Goal: Communication & Community: Answer question/provide support

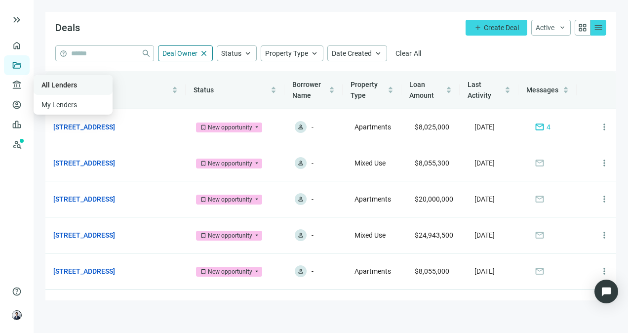
click at [45, 81] on link "All Lenders" at bounding box center [59, 85] width 36 height 8
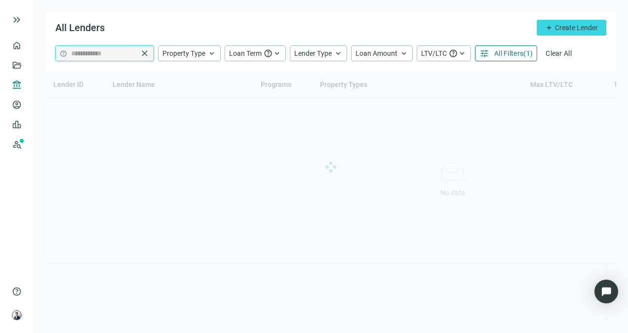
click at [112, 52] on input "**********" at bounding box center [104, 53] width 67 height 15
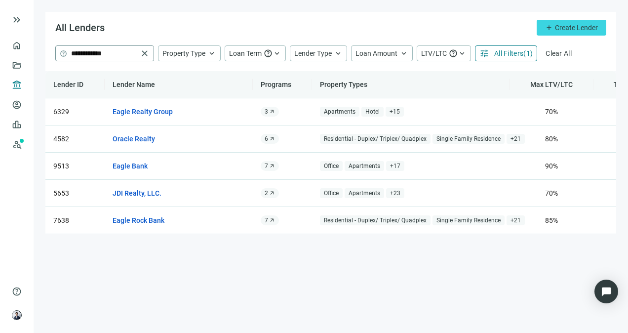
click at [144, 51] on span "close" at bounding box center [145, 53] width 10 height 10
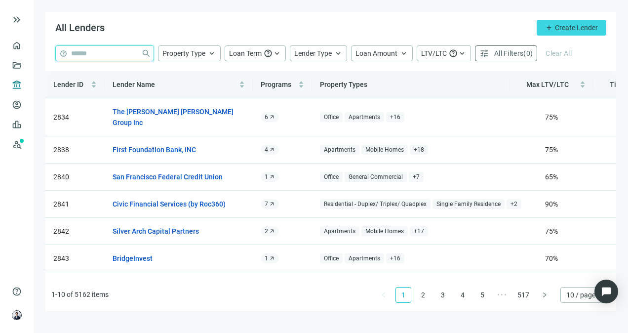
click at [126, 59] on input "search" at bounding box center [104, 53] width 66 height 15
type input "**********"
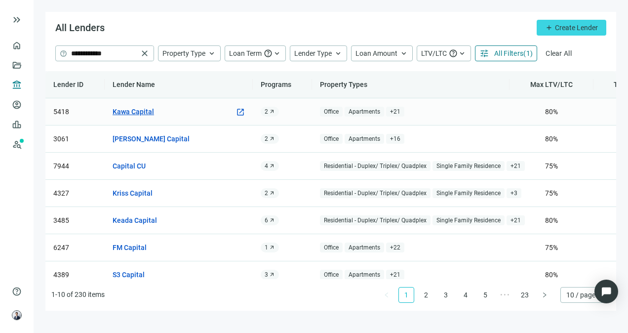
click at [141, 109] on link "Kawa Capital" at bounding box center [132, 111] width 41 height 11
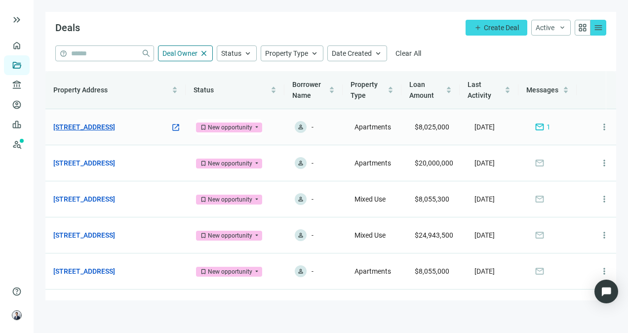
click at [81, 121] on link "[STREET_ADDRESS]" at bounding box center [84, 126] width 62 height 11
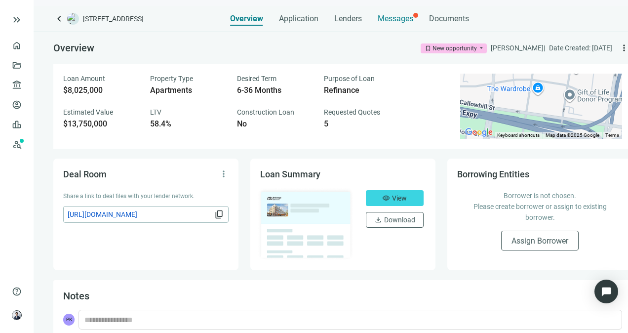
click at [400, 25] on div "Messages" at bounding box center [395, 16] width 36 height 20
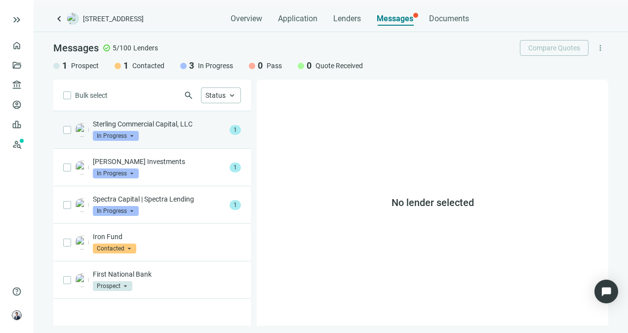
click at [199, 143] on div "Sterling Commercial Capital, LLC In Progress arrow_drop_down 1" at bounding box center [151, 129] width 197 height 37
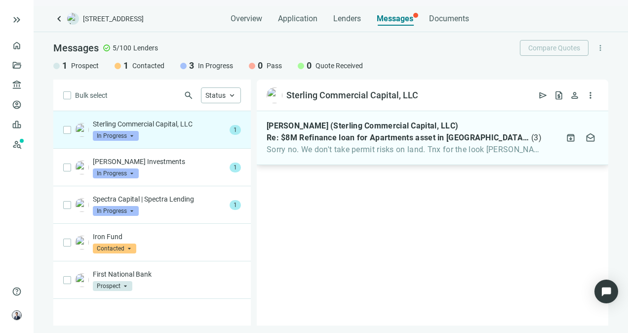
click at [461, 142] on div "Brian Opert (Sterling Commercial Capital, LLC) Re: $8M Refinance loan for Apart…" at bounding box center [403, 138] width 275 height 34
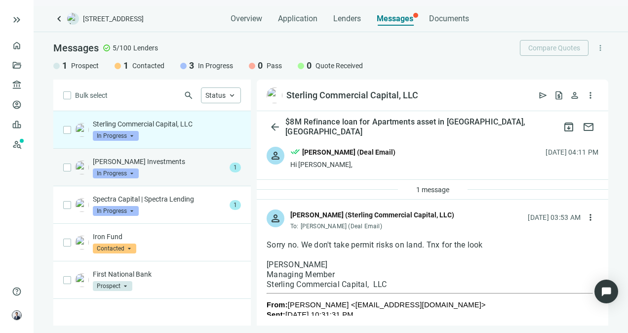
click at [217, 156] on p "Logan Investments" at bounding box center [159, 161] width 133 height 10
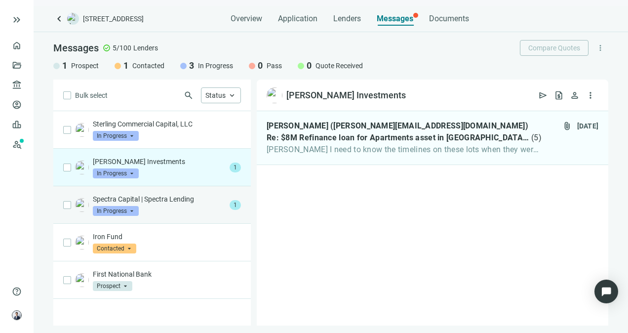
click at [147, 212] on div "Spectra Capital | Spectra Lending In Progress arrow_drop_down" at bounding box center [159, 205] width 133 height 22
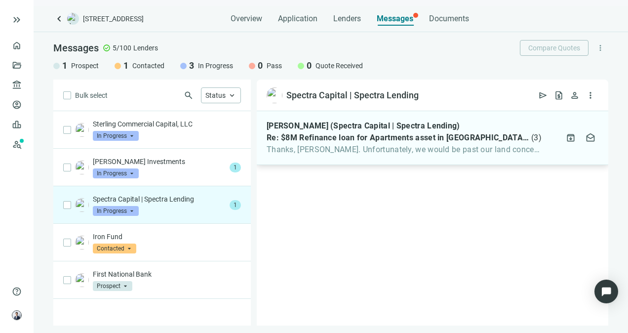
click at [374, 145] on span "Thanks, Patrick. Unfortunately, we would be past our land concentration limits" at bounding box center [403, 150] width 275 height 10
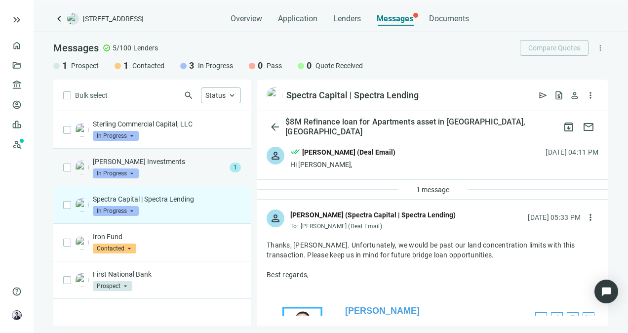
click at [210, 170] on div "Logan Investments In Progress arrow_drop_down" at bounding box center [159, 167] width 133 height 22
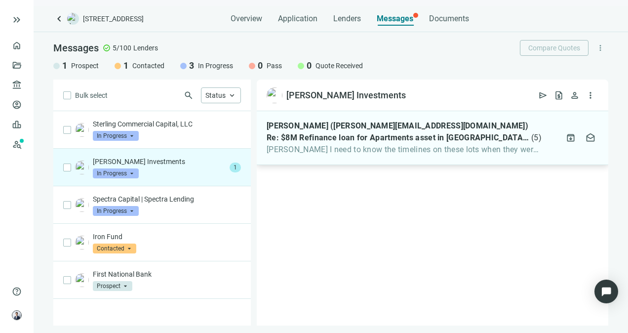
click at [406, 145] on span "Pat I need to know the timelines on these lots when they were purchased ? How" at bounding box center [403, 150] width 275 height 10
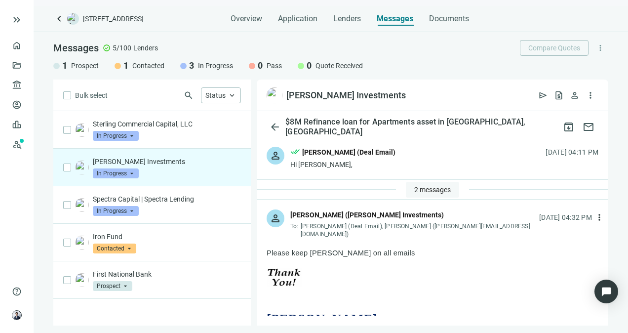
click at [432, 194] on button "2 messages" at bounding box center [432, 190] width 53 height 16
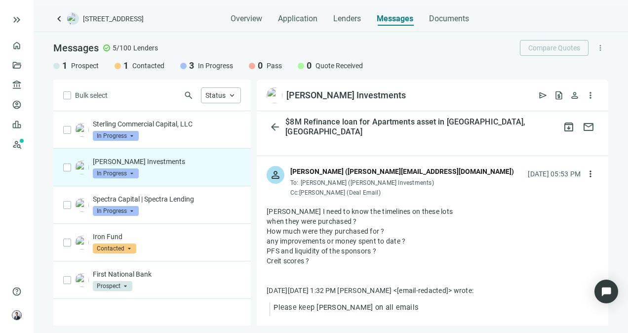
scroll to position [1826, 0]
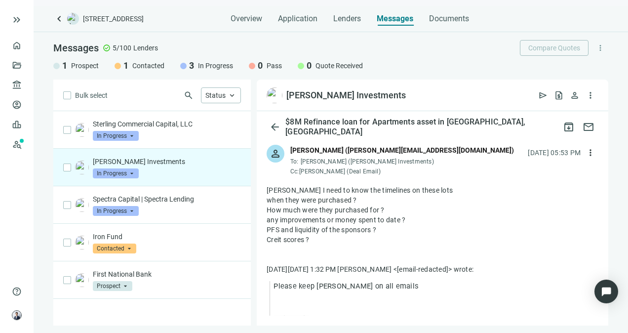
drag, startPoint x: 313, startPoint y: 206, endPoint x: 268, endPoint y: 156, distance: 66.7
click at [268, 185] on div "Pat I need to know the timelines on these lots when they were purchased ? How m…" at bounding box center [432, 219] width 332 height 69
